Goal: Task Accomplishment & Management: Complete application form

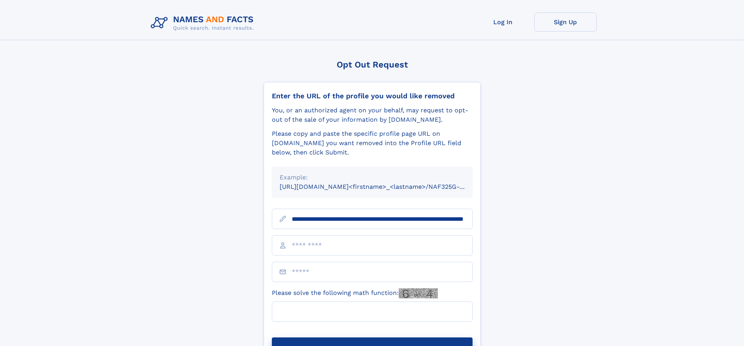
scroll to position [0, 78]
type input "**********"
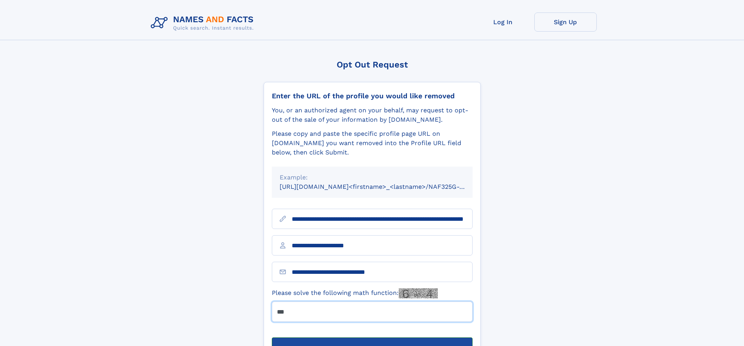
type input "***"
click at [372, 338] on button "Submit Opt Out Request" at bounding box center [372, 350] width 201 height 25
